Goal: Information Seeking & Learning: Check status

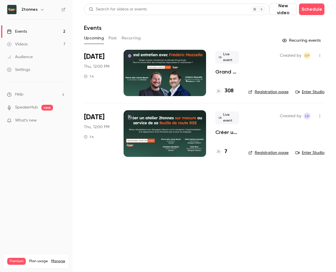
click at [187, 198] on main "Search for videos or events New video Schedule Events Upcoming Past Recurring R…" at bounding box center [204, 136] width 264 height 272
click at [220, 71] on p "Grand entretien avec [PERSON_NAME]. Diriger, innover, transformer en période d’…" at bounding box center [227, 71] width 24 height 7
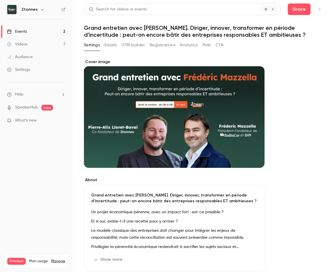
click at [188, 43] on button "Analytics" at bounding box center [189, 44] width 18 height 9
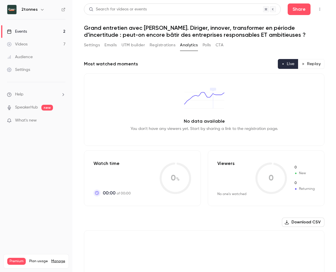
click at [54, 44] on link "Videos 7" at bounding box center [36, 44] width 72 height 13
